Goal: Information Seeking & Learning: Find contact information

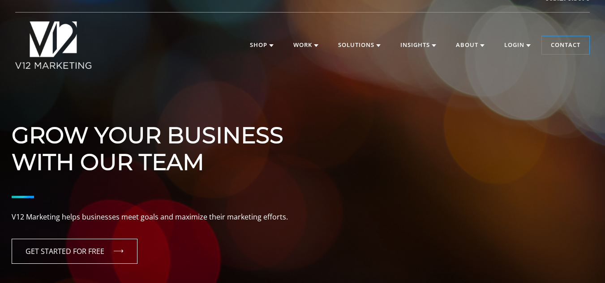
scroll to position [18, 0]
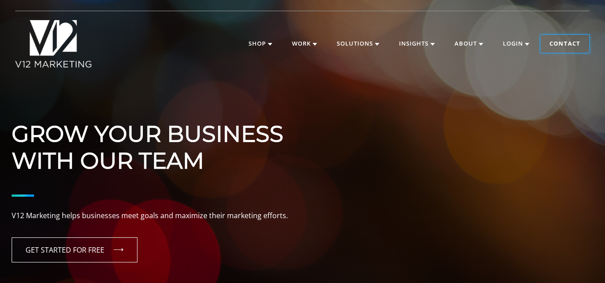
click at [553, 40] on link "Contact" at bounding box center [564, 44] width 49 height 18
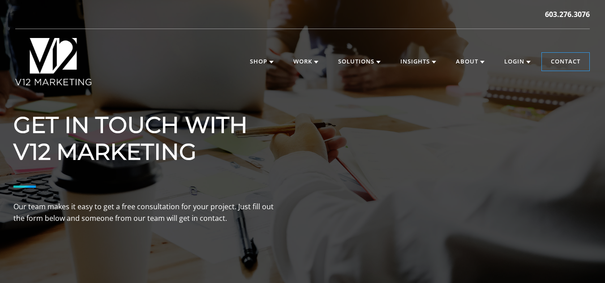
scroll to position [447, 0]
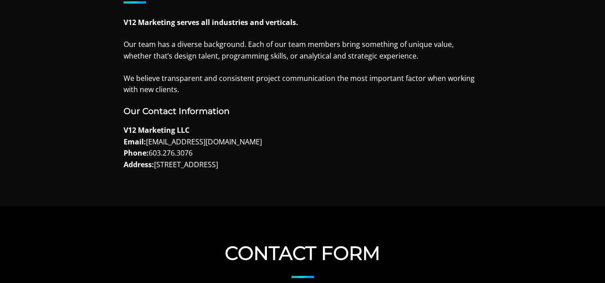
click at [151, 144] on p "V12 Marketing LLC Email: [EMAIL_ADDRESS][DOMAIN_NAME] Phone: [PHONE_NUMBER] Add…" at bounding box center [303, 148] width 358 height 46
drag, startPoint x: 151, startPoint y: 144, endPoint x: 216, endPoint y: 143, distance: 64.4
click at [216, 143] on p "V12 Marketing LLC Email: [EMAIL_ADDRESS][DOMAIN_NAME] Phone: [PHONE_NUMBER] Add…" at bounding box center [303, 148] width 358 height 46
copy p "[EMAIL_ADDRESS][DOMAIN_NAME]"
